Goal: Book appointment/travel/reservation

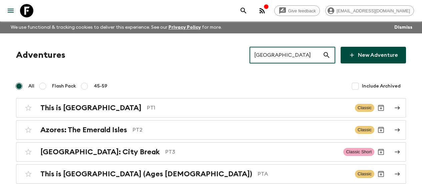
click at [272, 52] on input "[GEOGRAPHIC_DATA]" at bounding box center [286, 55] width 73 height 19
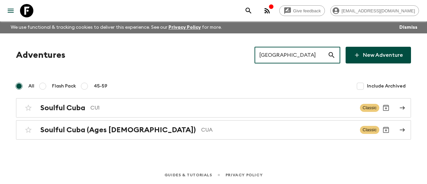
click at [284, 57] on input "[GEOGRAPHIC_DATA]" at bounding box center [291, 55] width 73 height 19
paste input "[GEOGRAPHIC_DATA]"
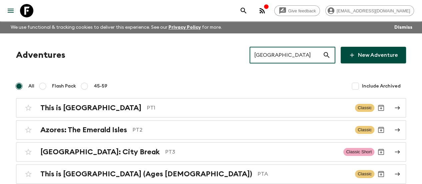
click at [274, 62] on input "[GEOGRAPHIC_DATA]" at bounding box center [286, 55] width 73 height 19
paste input "[GEOGRAPHIC_DATA]"
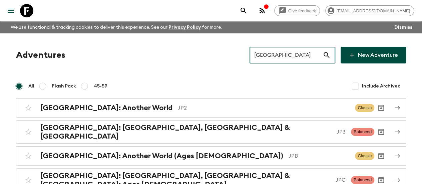
type input "[GEOGRAPHIC_DATA]"
